Goal: Task Accomplishment & Management: Manage account settings

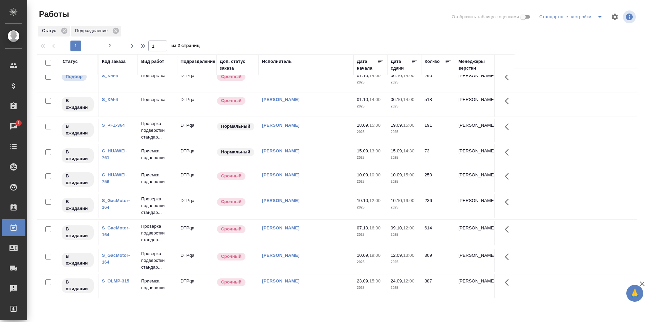
scroll to position [405, 0]
click at [110, 47] on span "2" at bounding box center [109, 46] width 11 height 7
type input "2"
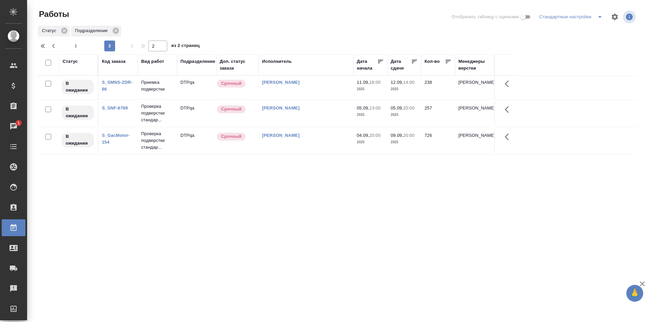
scroll to position [0, 0]
click at [76, 44] on span "1" at bounding box center [75, 46] width 11 height 7
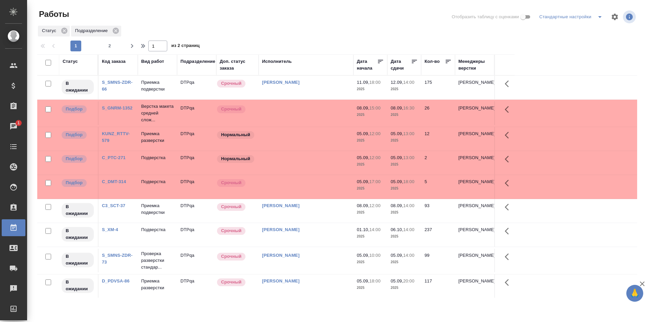
click at [314, 262] on td "Исмагилова Диана" at bounding box center [306, 261] width 95 height 24
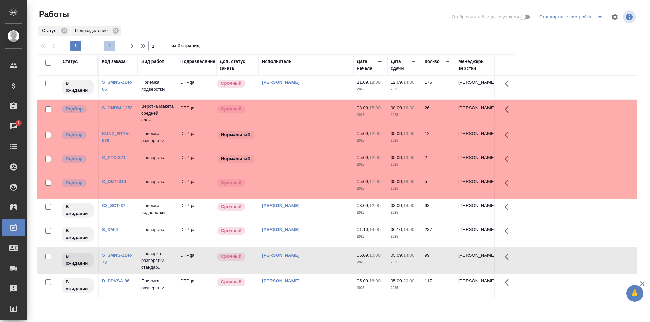
click at [111, 46] on span "2" at bounding box center [109, 46] width 11 height 7
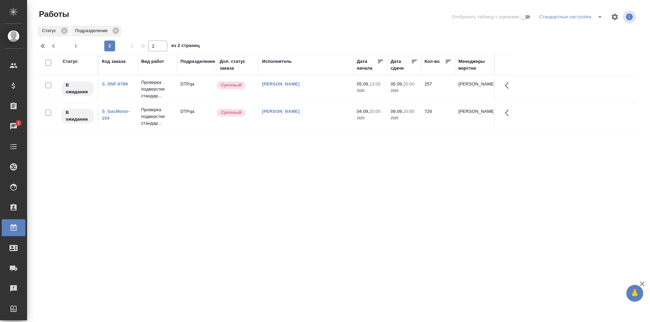
click at [318, 120] on td "[PERSON_NAME]" at bounding box center [306, 117] width 95 height 24
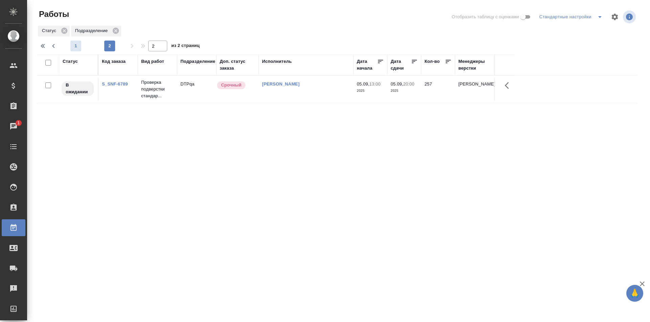
click at [76, 44] on span "1" at bounding box center [75, 46] width 11 height 7
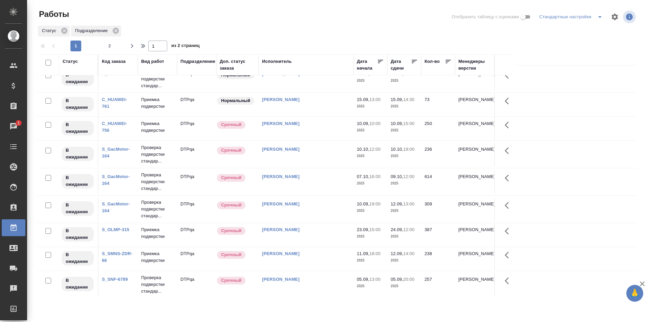
scroll to position [409, 0]
click at [113, 45] on span "2" at bounding box center [109, 46] width 11 height 7
type input "2"
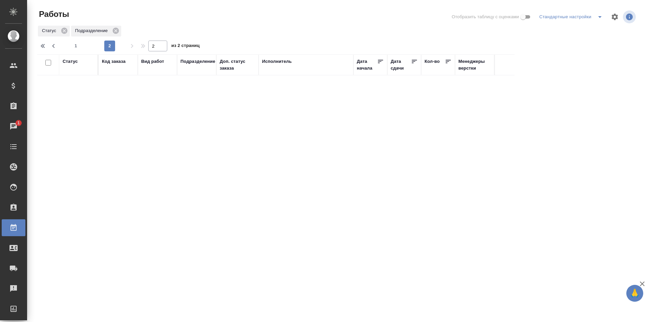
scroll to position [0, 0]
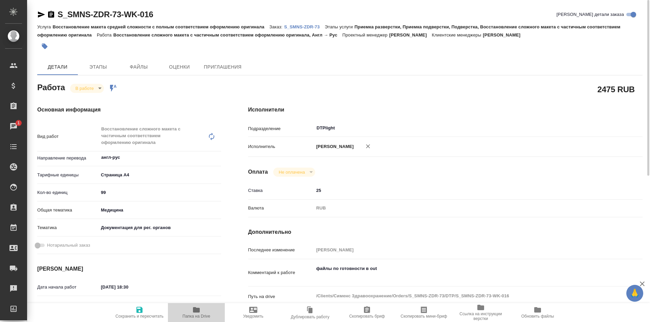
click at [196, 314] on icon "button" at bounding box center [196, 310] width 8 height 8
click at [40, 12] on icon "button" at bounding box center [41, 14] width 8 height 8
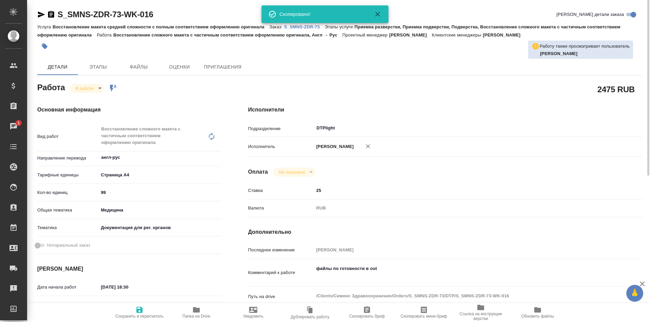
scroll to position [68, 0]
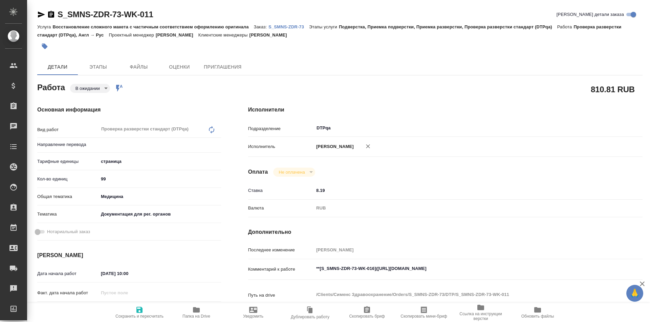
type textarea "x"
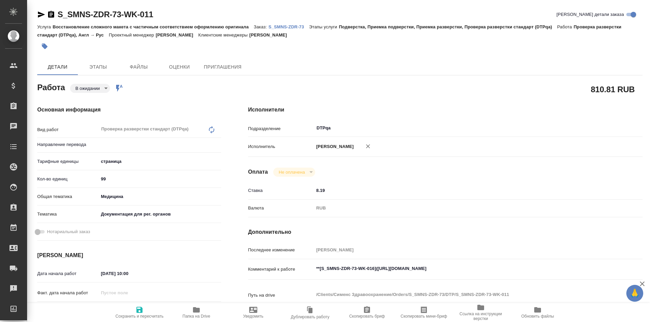
type textarea "x"
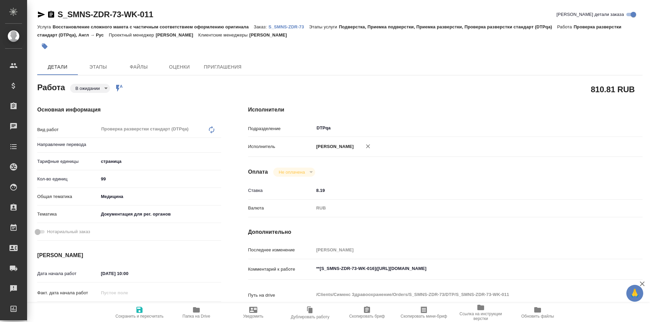
type textarea "x"
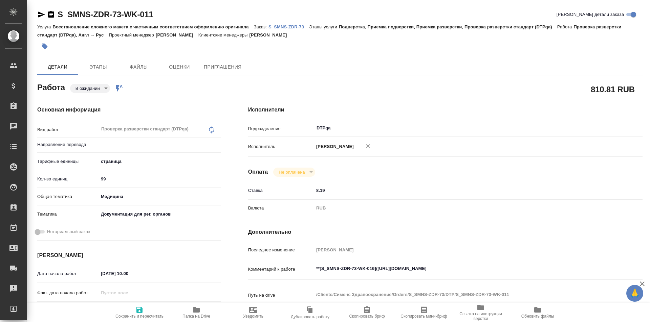
type textarea "x"
type input "англ-рус"
type textarea "x"
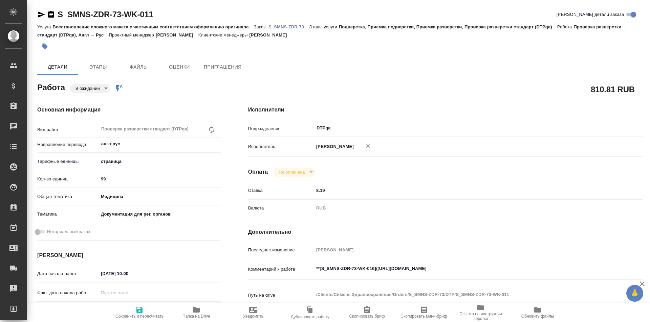
type textarea "x"
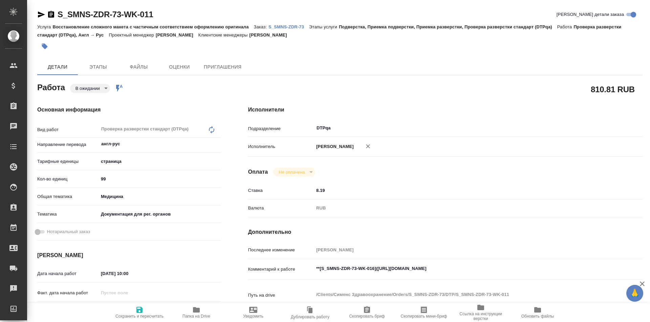
type textarea "x"
click at [40, 15] on icon "button" at bounding box center [41, 14] width 8 height 8
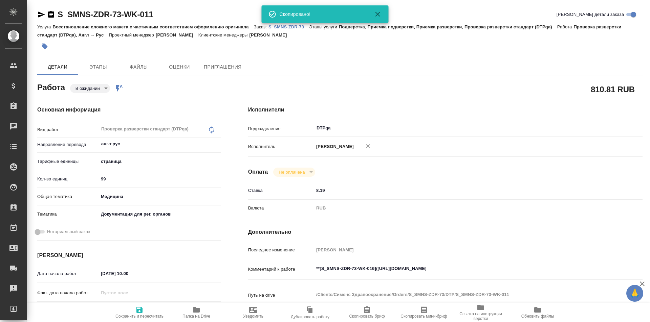
type textarea "x"
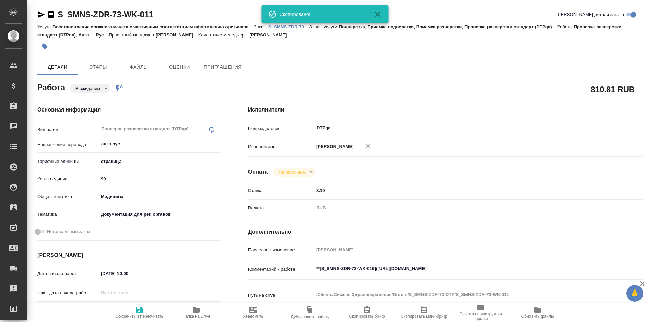
type textarea "x"
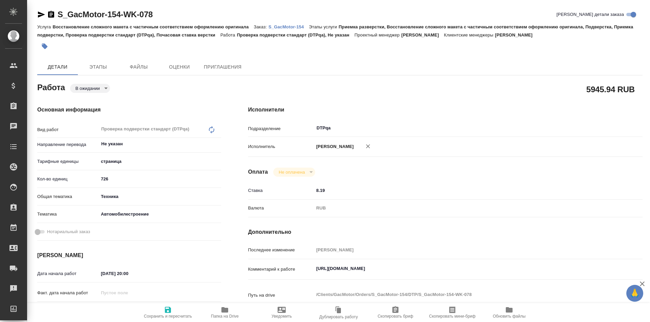
type textarea "x"
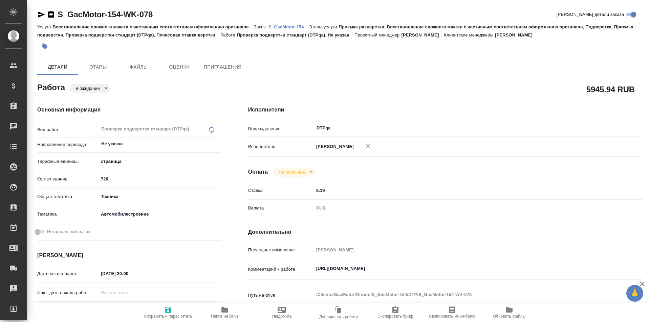
type textarea "x"
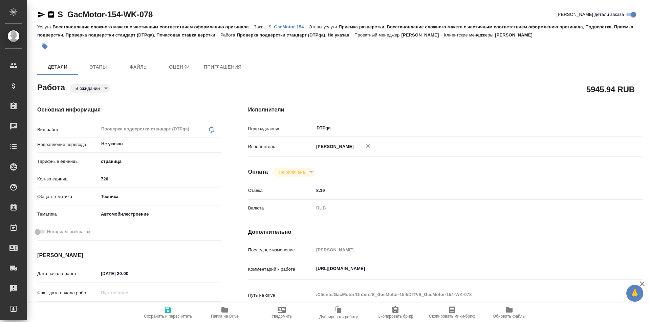
type textarea "x"
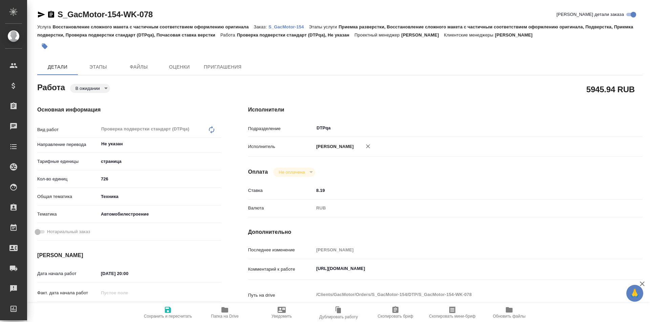
type textarea "x"
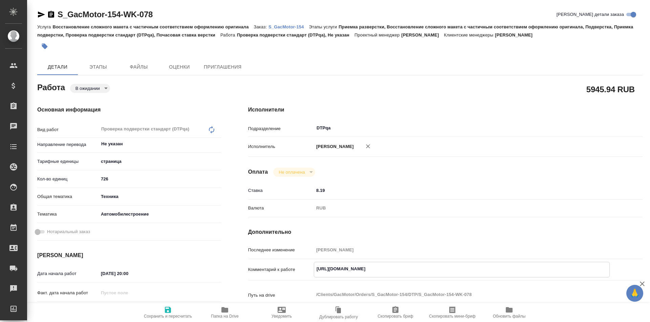
type textarea "x"
drag, startPoint x: 444, startPoint y: 273, endPoint x: 308, endPoint y: 272, distance: 135.7
click at [308, 272] on div "Комментарий к работе [URL][DOMAIN_NAME] x" at bounding box center [445, 270] width 394 height 16
type textarea "x"
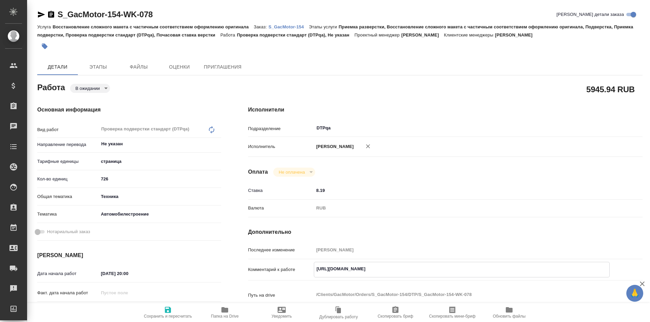
type textarea "x"
click at [101, 89] on body "🙏 .cls-1 fill:#fff; AWATERA Ismagilova [PERSON_NAME] Спецификации Заказы 1 Чаты…" at bounding box center [325, 161] width 650 height 322
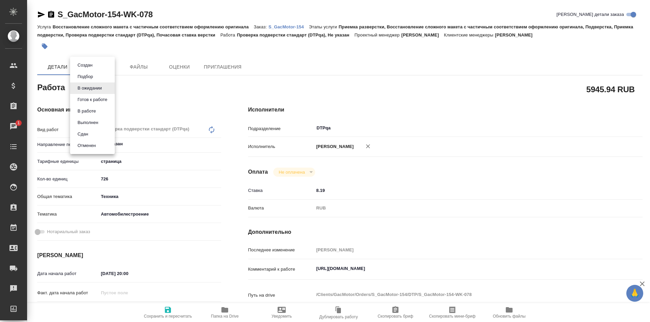
click at [92, 110] on button "В работе" at bounding box center [86, 111] width 22 height 7
type textarea "x"
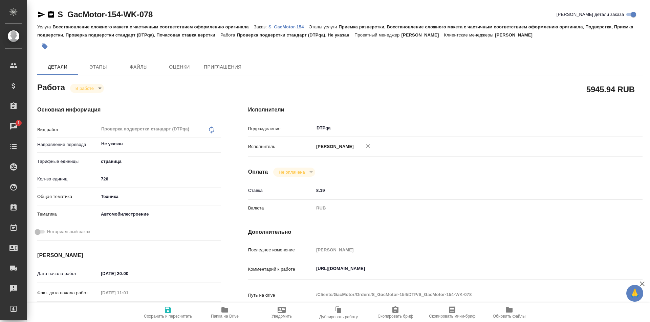
type textarea "x"
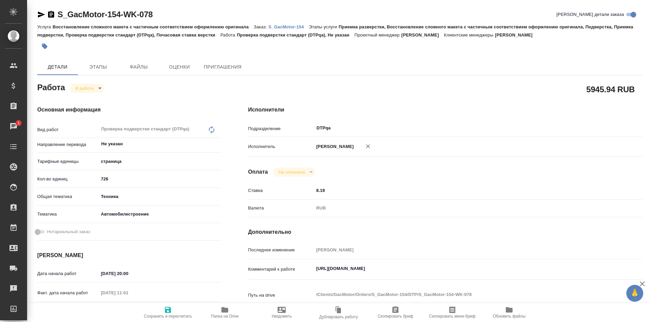
type textarea "x"
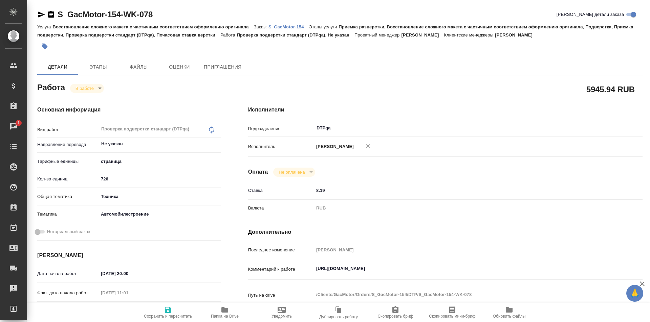
type textarea "x"
drag, startPoint x: 146, startPoint y: 13, endPoint x: 53, endPoint y: 16, distance: 92.4
click at [53, 16] on div "S_GacMotor-154-WK-078 Кратко детали заказа" at bounding box center [339, 14] width 605 height 11
copy link "S_GacMotor-154-WK-078"
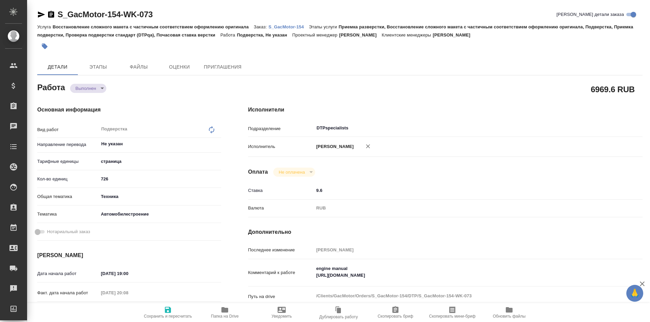
type textarea "x"
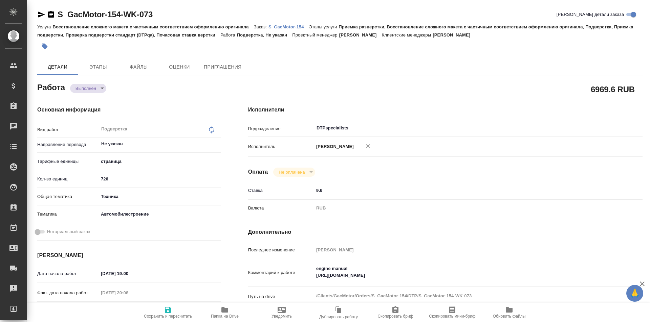
type textarea "x"
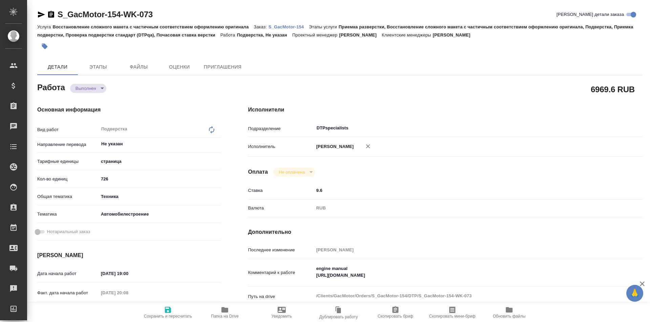
type textarea "x"
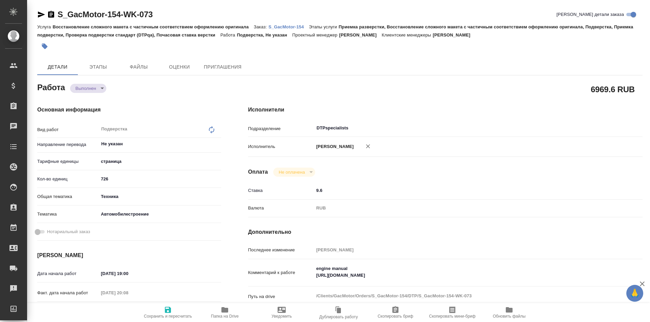
type textarea "x"
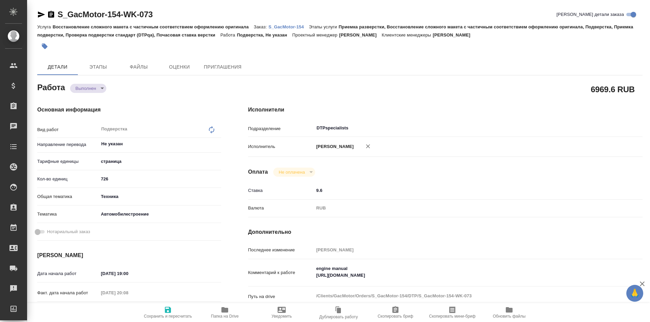
type textarea "x"
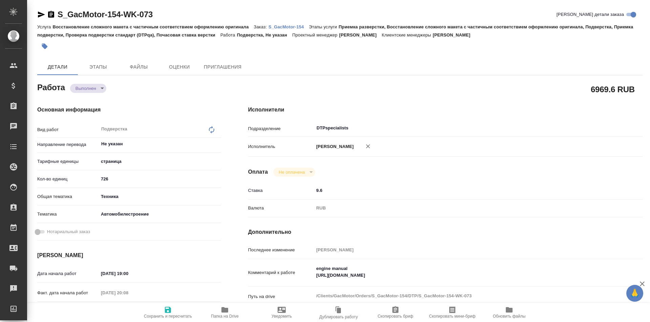
type textarea "x"
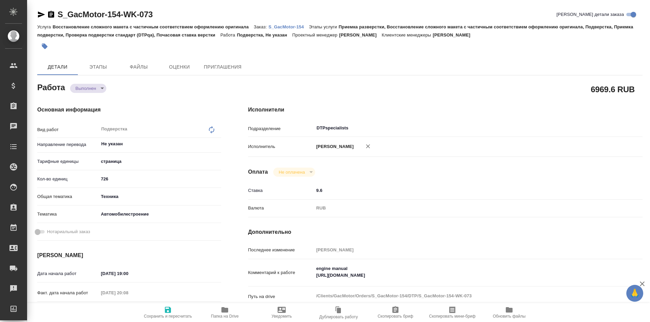
type textarea "x"
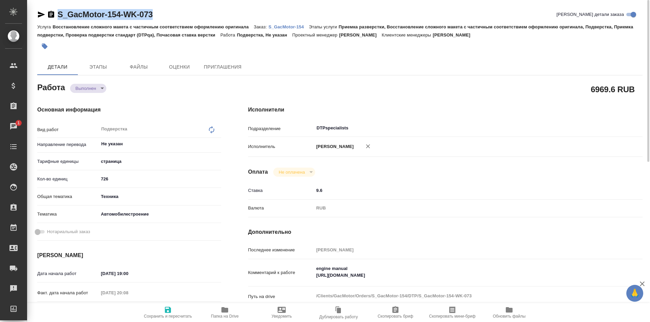
drag, startPoint x: 152, startPoint y: 14, endPoint x: 49, endPoint y: 10, distance: 102.9
click at [49, 10] on div "S_GacMotor-154-WK-073 Кратко детали заказа" at bounding box center [339, 14] width 605 height 11
copy link "S_GacMotor-154-WK-073"
click at [221, 315] on span "Папка на Drive" at bounding box center [225, 316] width 28 height 5
